Goal: Check status: Verify the current state of an ongoing process or item

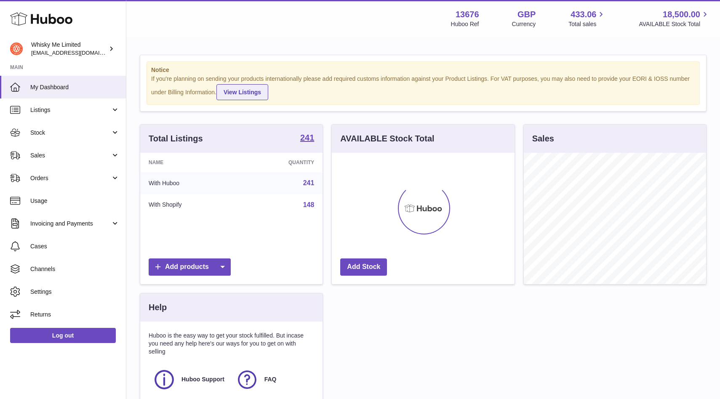
scroll to position [131, 182]
click at [97, 112] on span "Listings" at bounding box center [70, 110] width 80 height 8
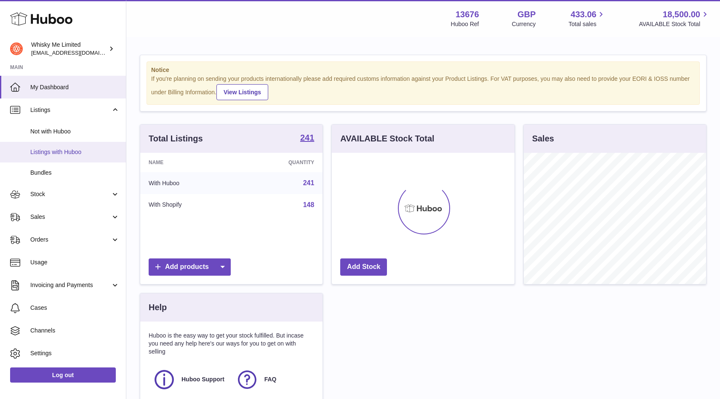
click at [80, 160] on link "Listings with Huboo" at bounding box center [63, 152] width 126 height 21
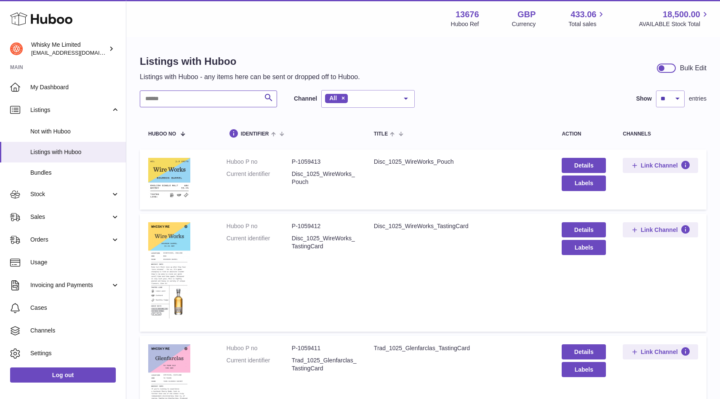
click at [212, 98] on input "text" at bounding box center [208, 99] width 137 height 17
type input "*"
click at [82, 199] on link "Stock" at bounding box center [63, 194] width 126 height 23
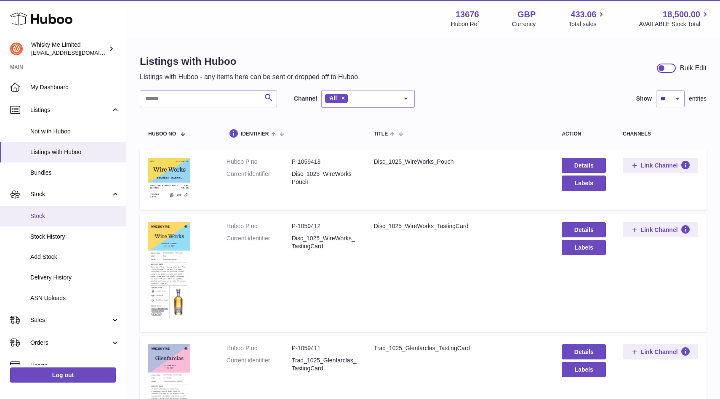
click at [80, 215] on span "Stock" at bounding box center [74, 216] width 89 height 8
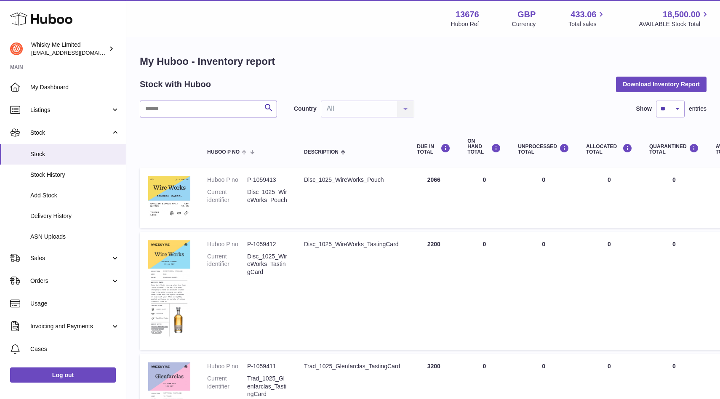
click at [229, 109] on input "text" at bounding box center [208, 109] width 137 height 17
type input "********"
